Goal: Information Seeking & Learning: Check status

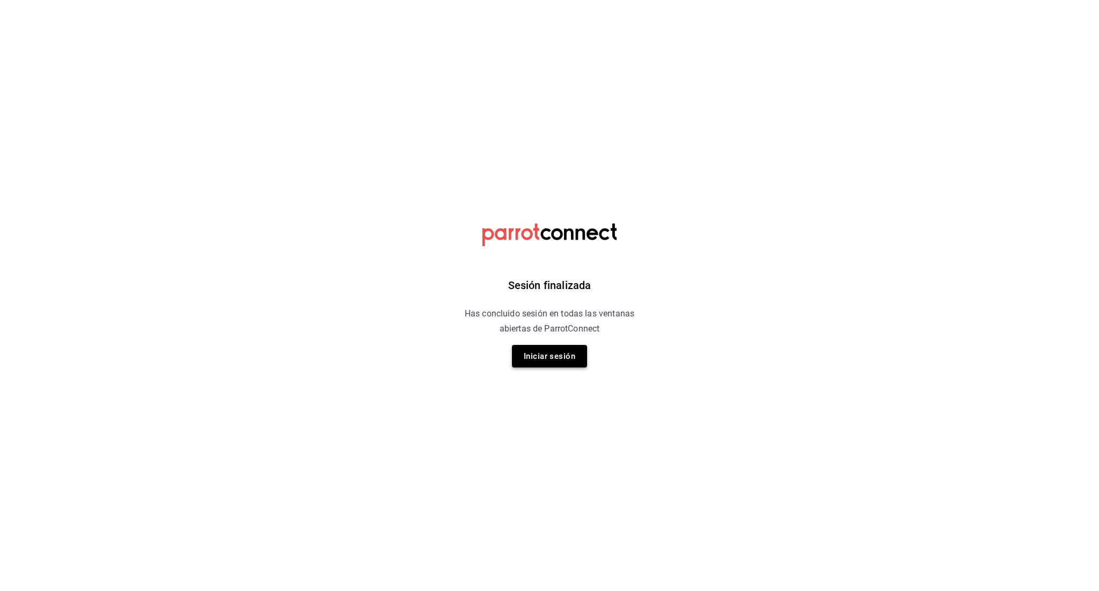
click at [545, 355] on button "Iniciar sesión" at bounding box center [549, 356] width 75 height 23
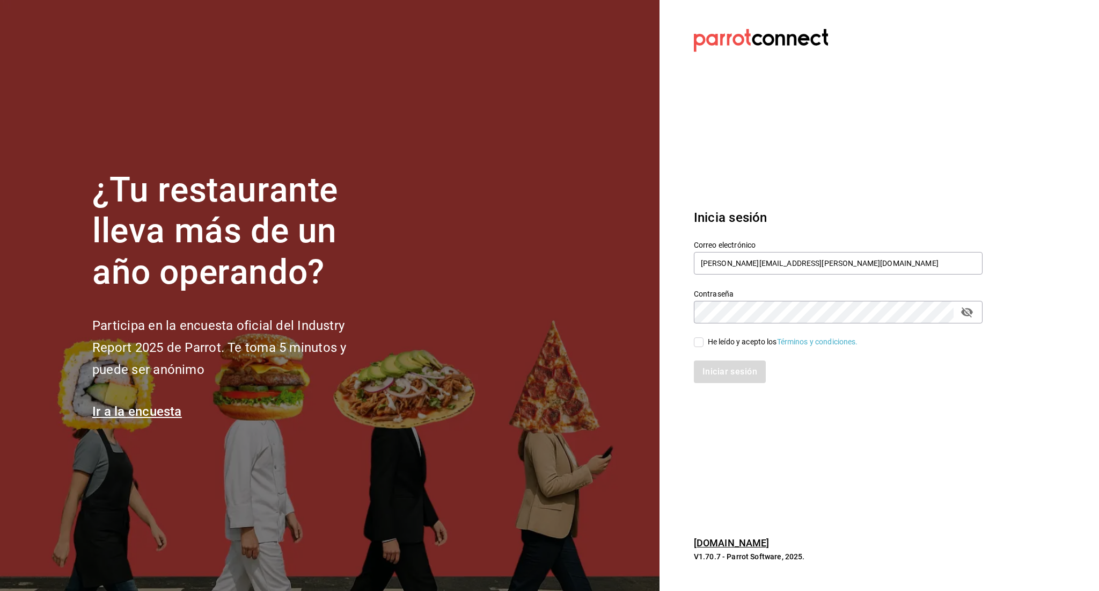
click at [701, 346] on input "He leído y acepto los Términos y condiciones." at bounding box center [699, 342] width 10 height 10
checkbox input "true"
click at [709, 366] on button "Iniciar sesión" at bounding box center [730, 371] width 73 height 23
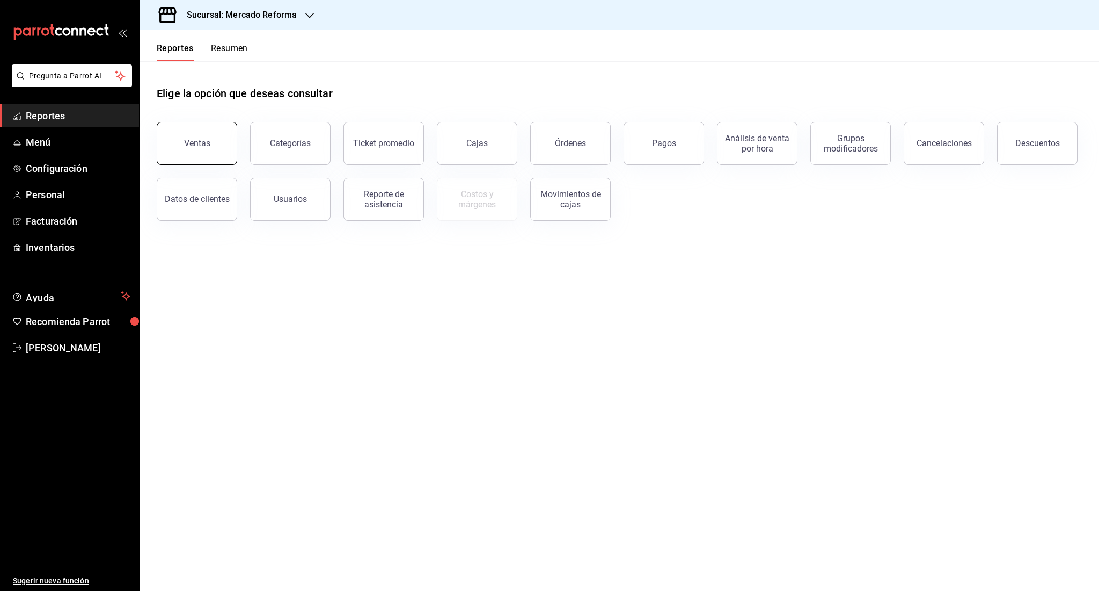
click at [208, 154] on button "Ventas" at bounding box center [197, 143] width 81 height 43
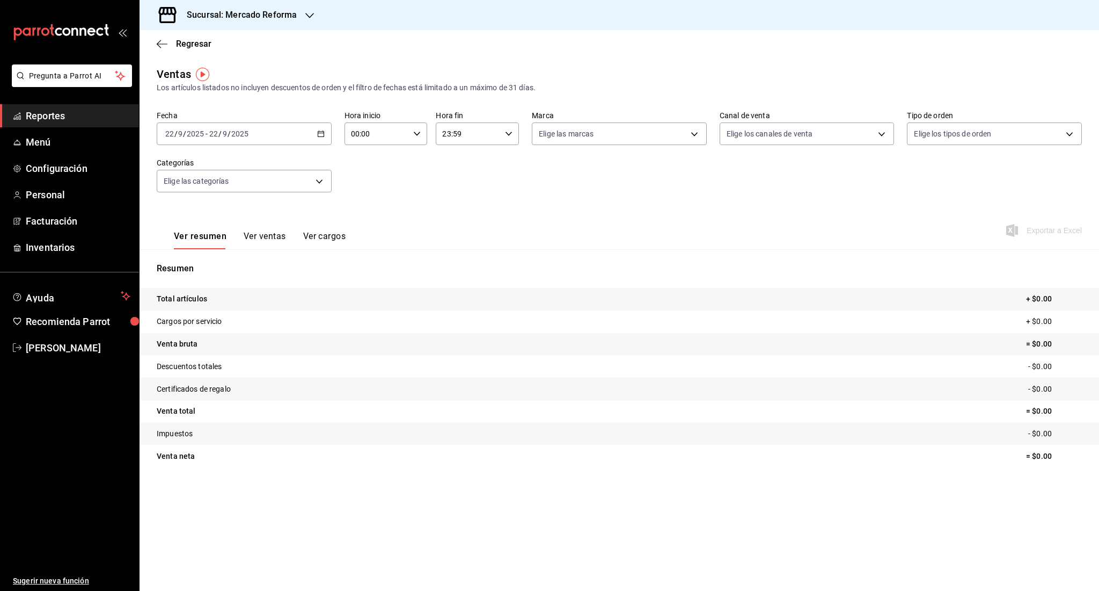
click at [204, 139] on div "[DATE] [DATE] - [DATE] [DATE]" at bounding box center [244, 133] width 175 height 23
click at [217, 191] on span "Ayer" at bounding box center [207, 190] width 83 height 11
click at [242, 135] on input "2025" at bounding box center [240, 133] width 18 height 9
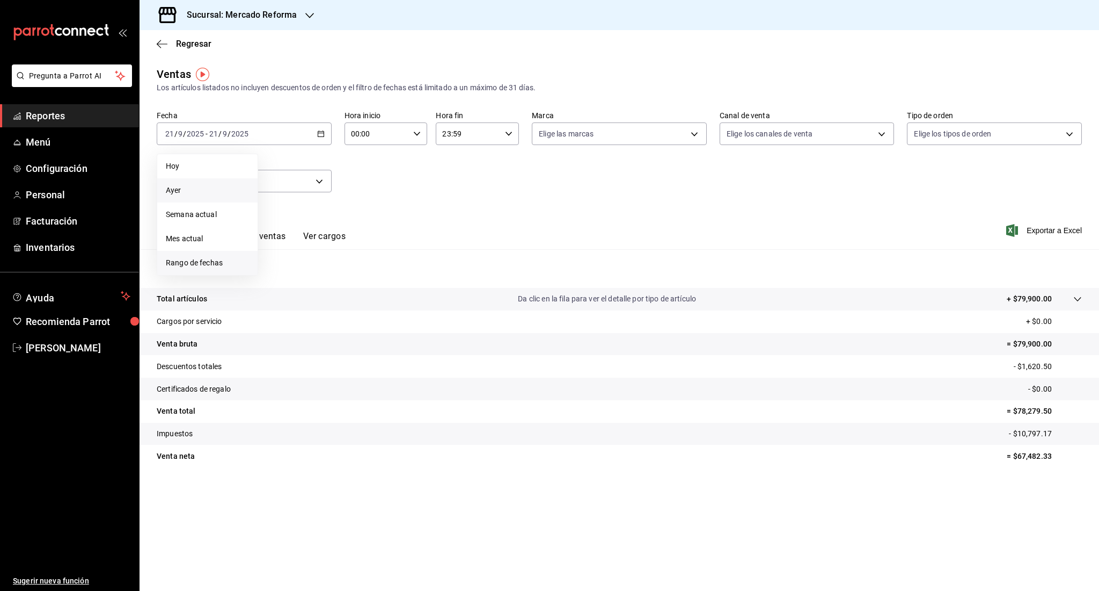
click at [214, 266] on span "Rango de fechas" at bounding box center [207, 262] width 83 height 11
click at [356, 258] on button "19" at bounding box center [356, 252] width 19 height 19
click at [260, 133] on div "[DATE] [DATE] - [DATE] [DATE]" at bounding box center [244, 133] width 175 height 23
click at [371, 258] on button "20" at bounding box center [375, 252] width 19 height 19
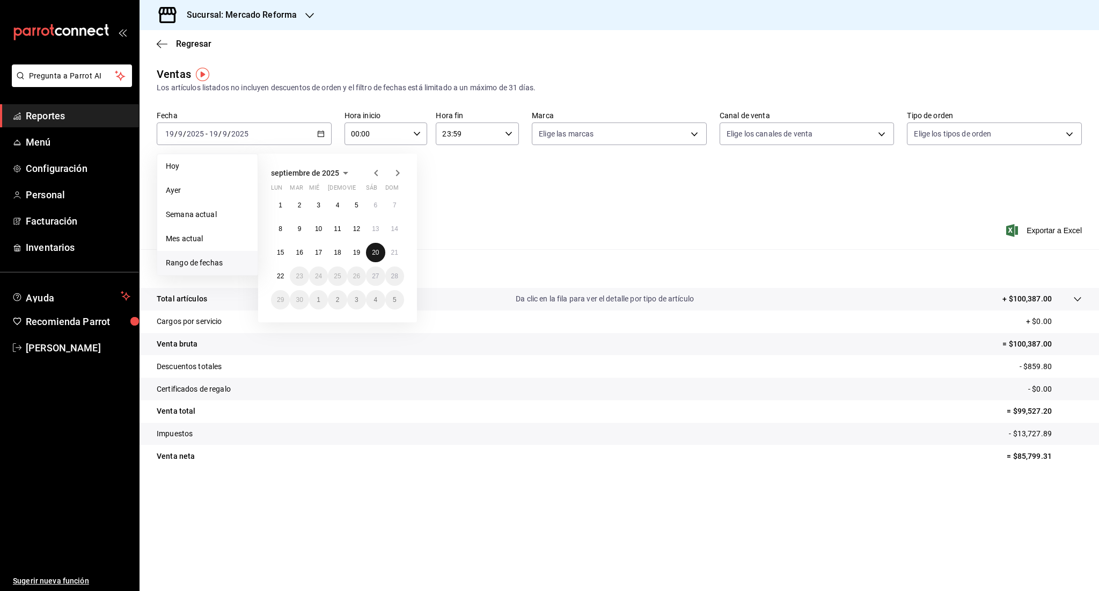
click at [371, 258] on button "20" at bounding box center [375, 252] width 19 height 19
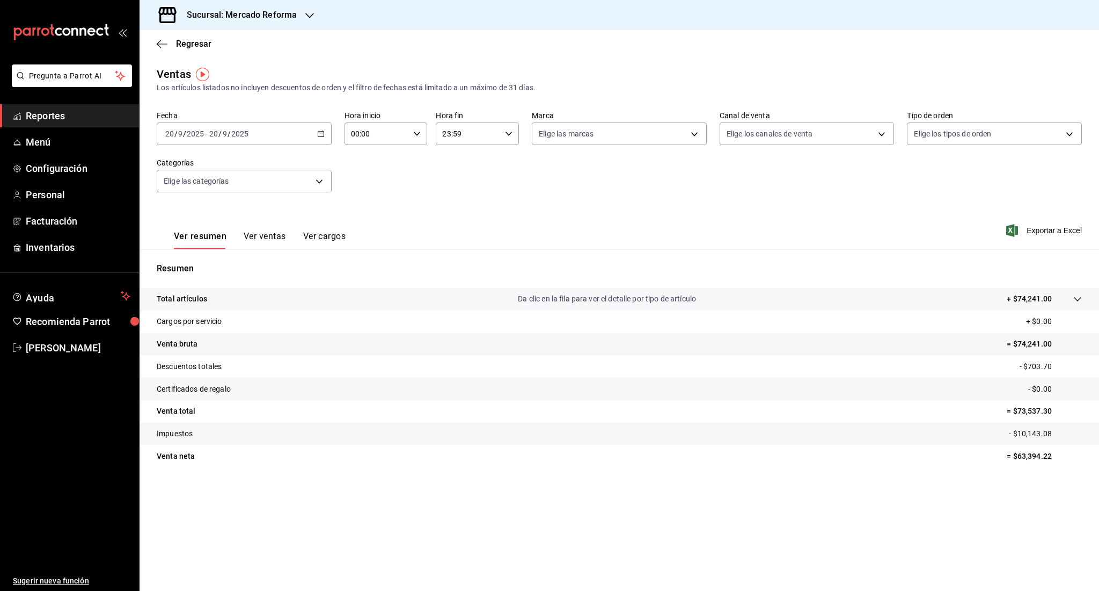
click at [234, 130] on input "2025" at bounding box center [240, 133] width 18 height 9
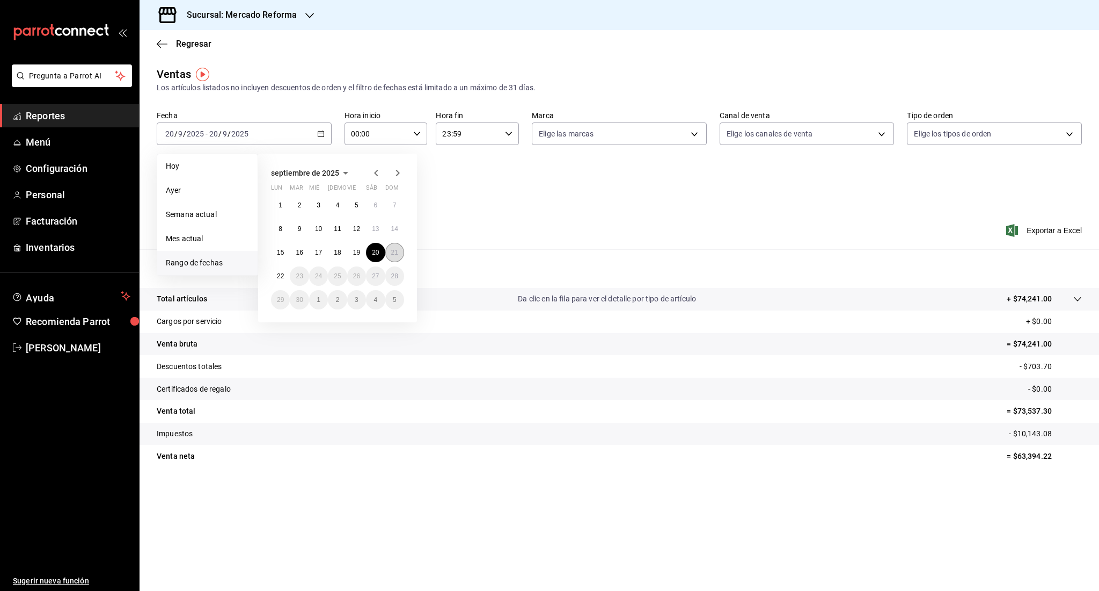
click at [397, 256] on abbr "21" at bounding box center [394, 253] width 7 height 8
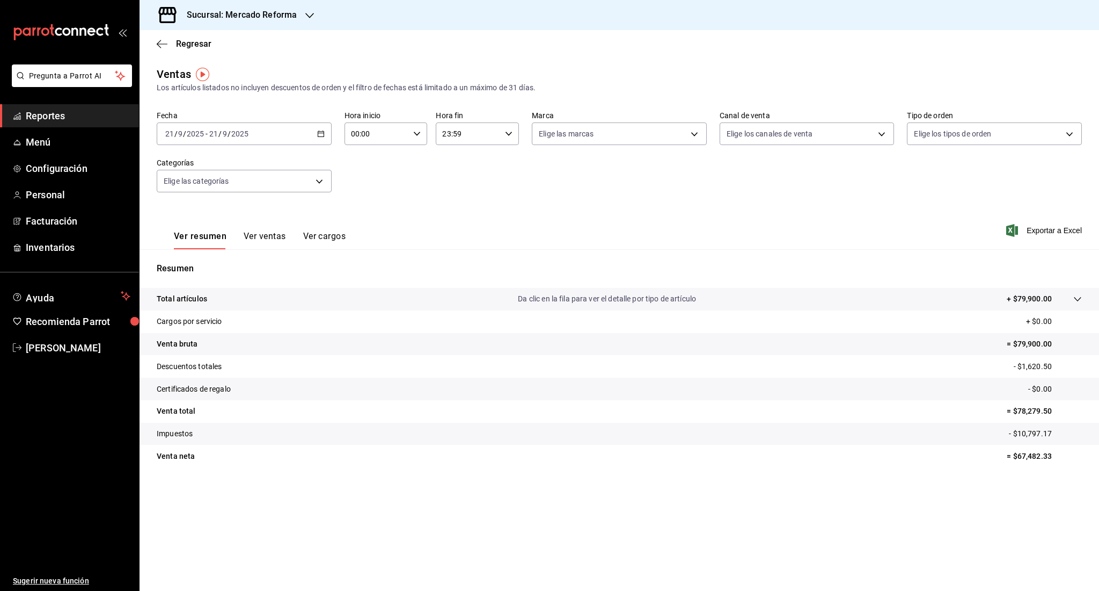
click at [43, 113] on span "Reportes" at bounding box center [78, 115] width 105 height 14
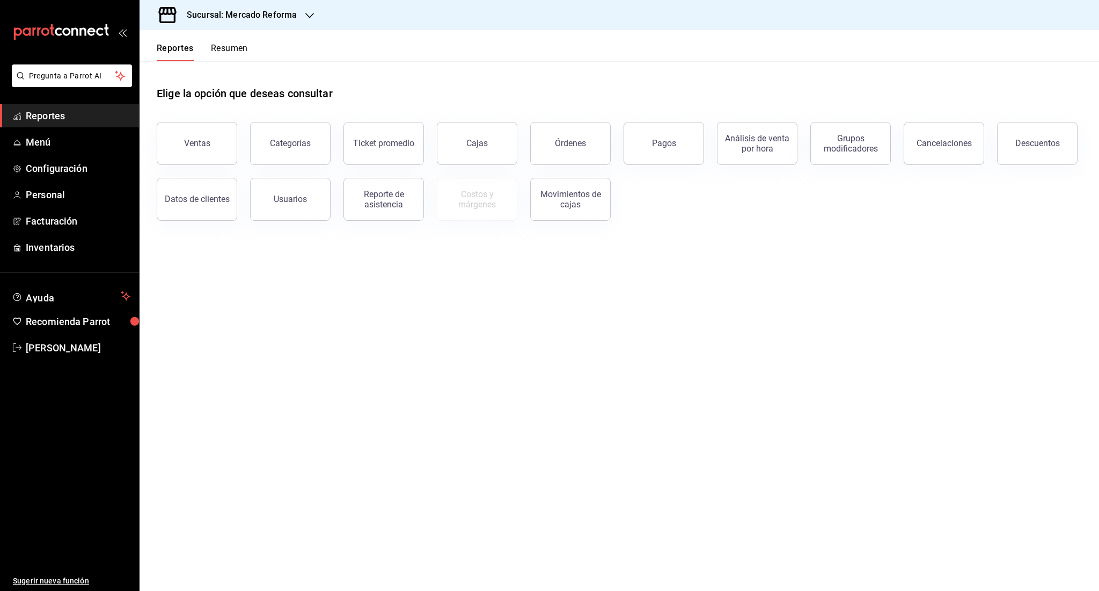
click at [295, 282] on main "Elige la opción que deseas consultar Ventas Categorías Ticket promedio Cajas Ór…" at bounding box center [620, 325] width 960 height 529
